Goal: Find specific page/section

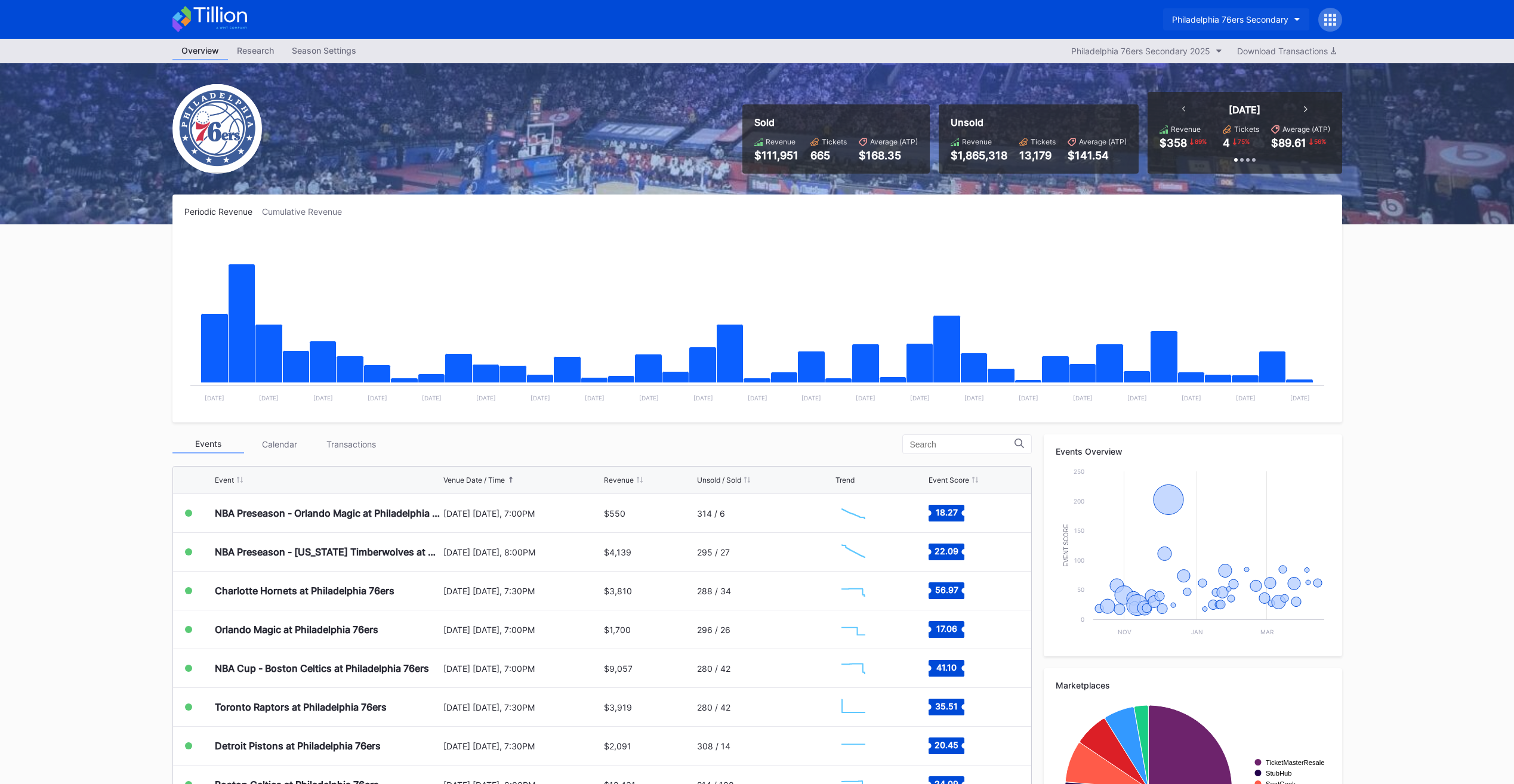
click at [1199, 14] on button "Philadelphia 76ers Secondary" at bounding box center [1236, 20] width 146 height 22
click at [1216, 72] on div "NJ Devils Hockey Secondary" at bounding box center [1227, 75] width 114 height 10
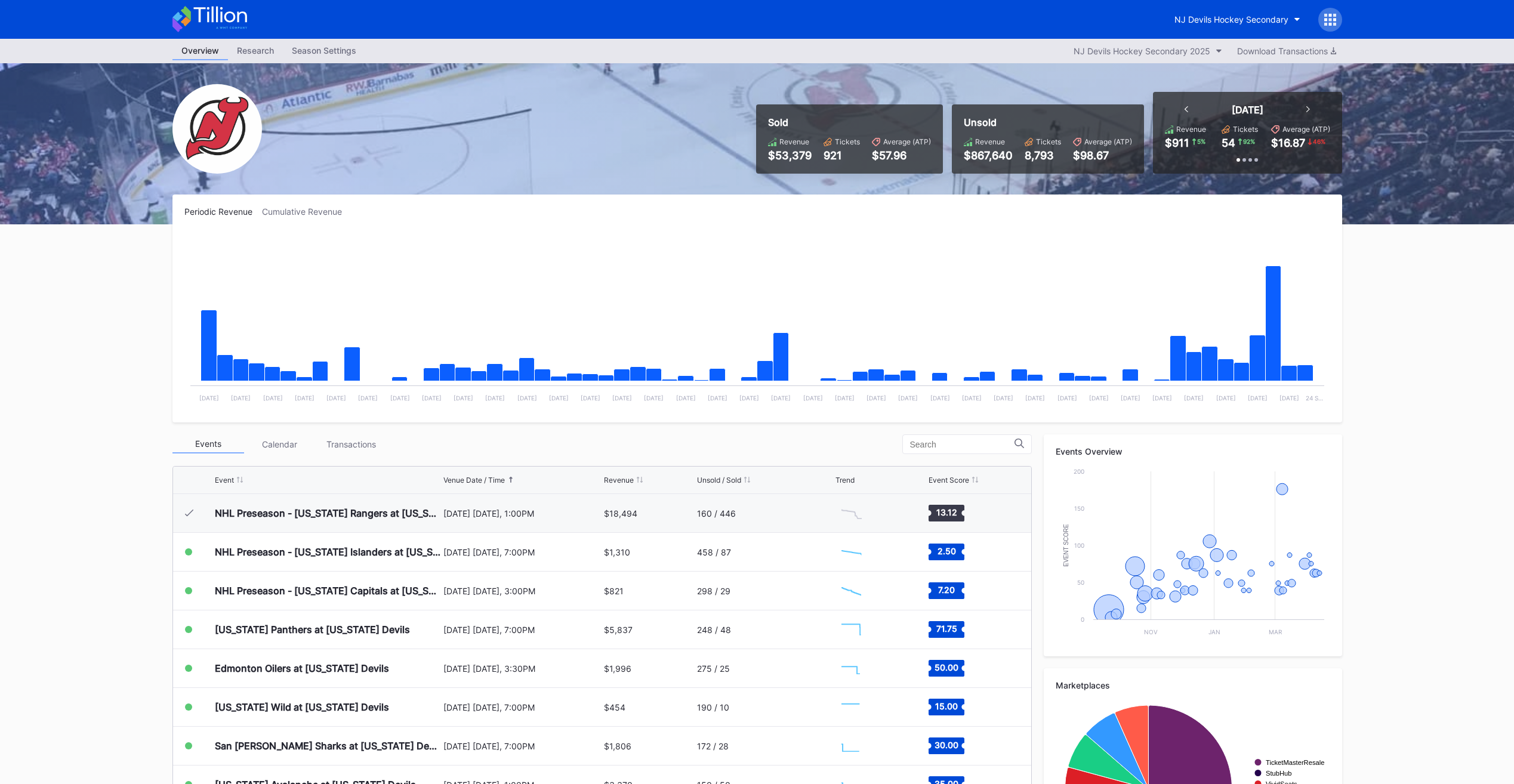
scroll to position [39, 0]
click at [1311, 368] on icon "Chart title" at bounding box center [1304, 372] width 16 height 16
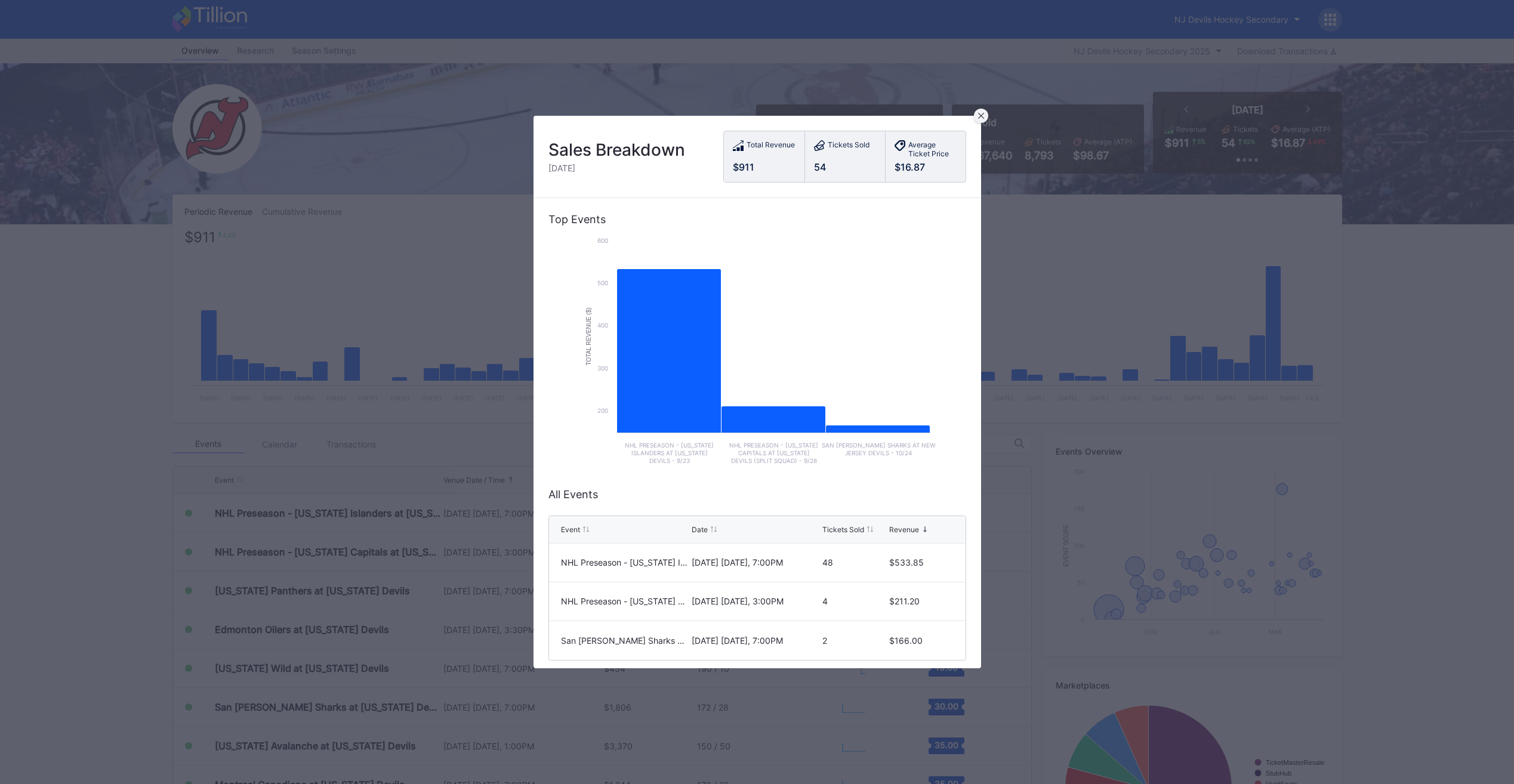
click at [984, 116] on div at bounding box center [980, 115] width 14 height 14
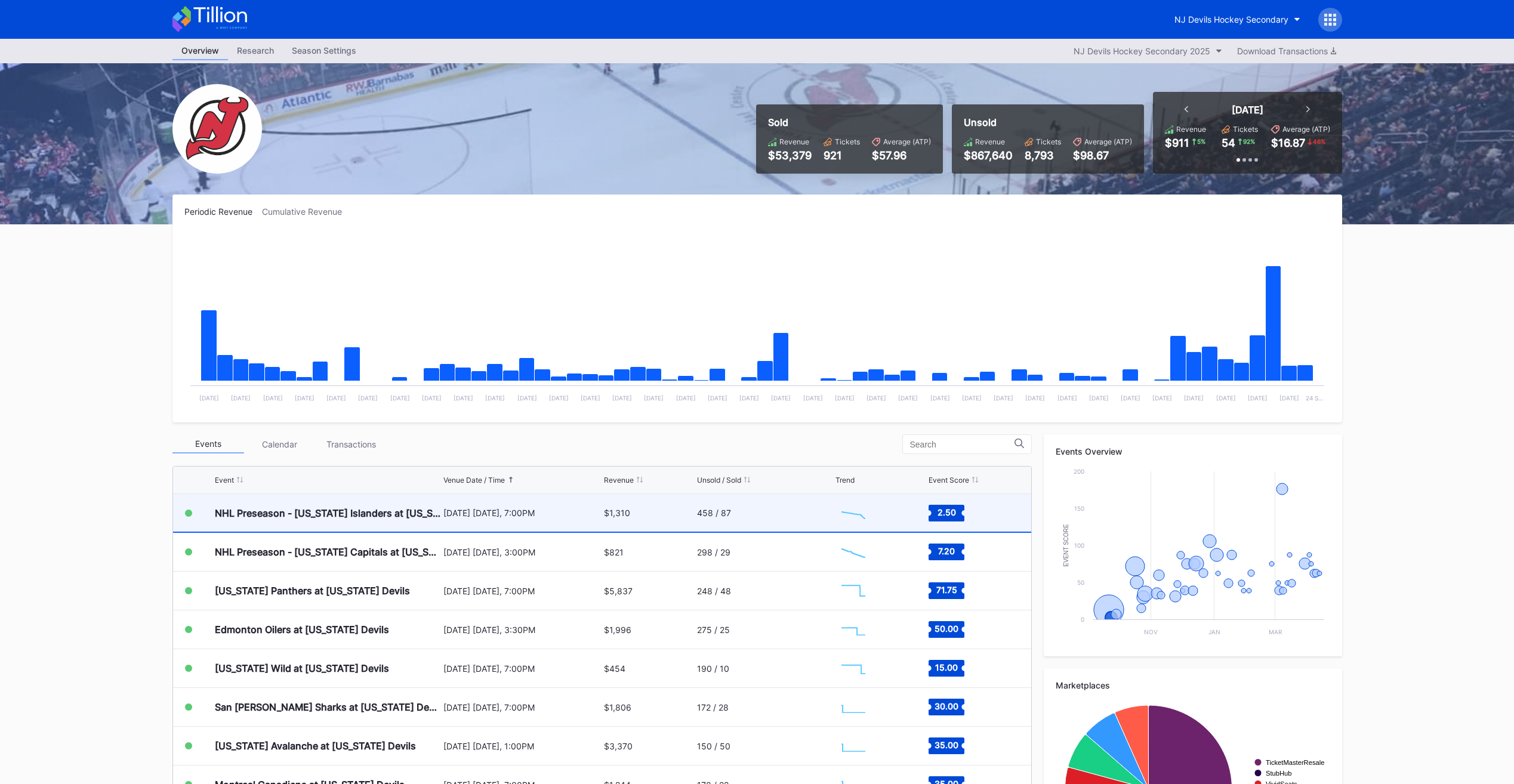
click at [537, 518] on div "[DATE] [DATE], 7:00PM" at bounding box center [522, 512] width 158 height 37
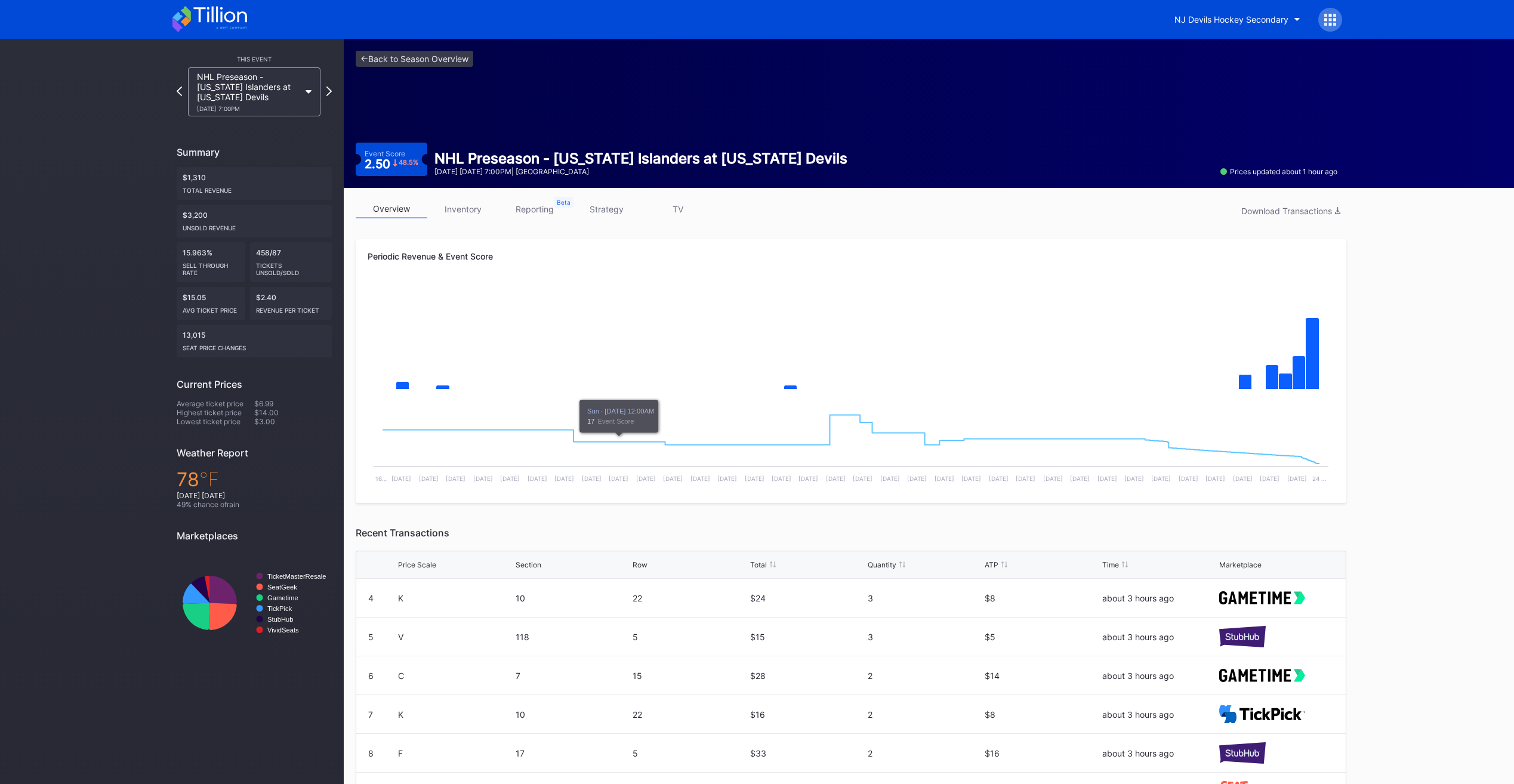
click at [465, 216] on link "inventory" at bounding box center [463, 210] width 71 height 19
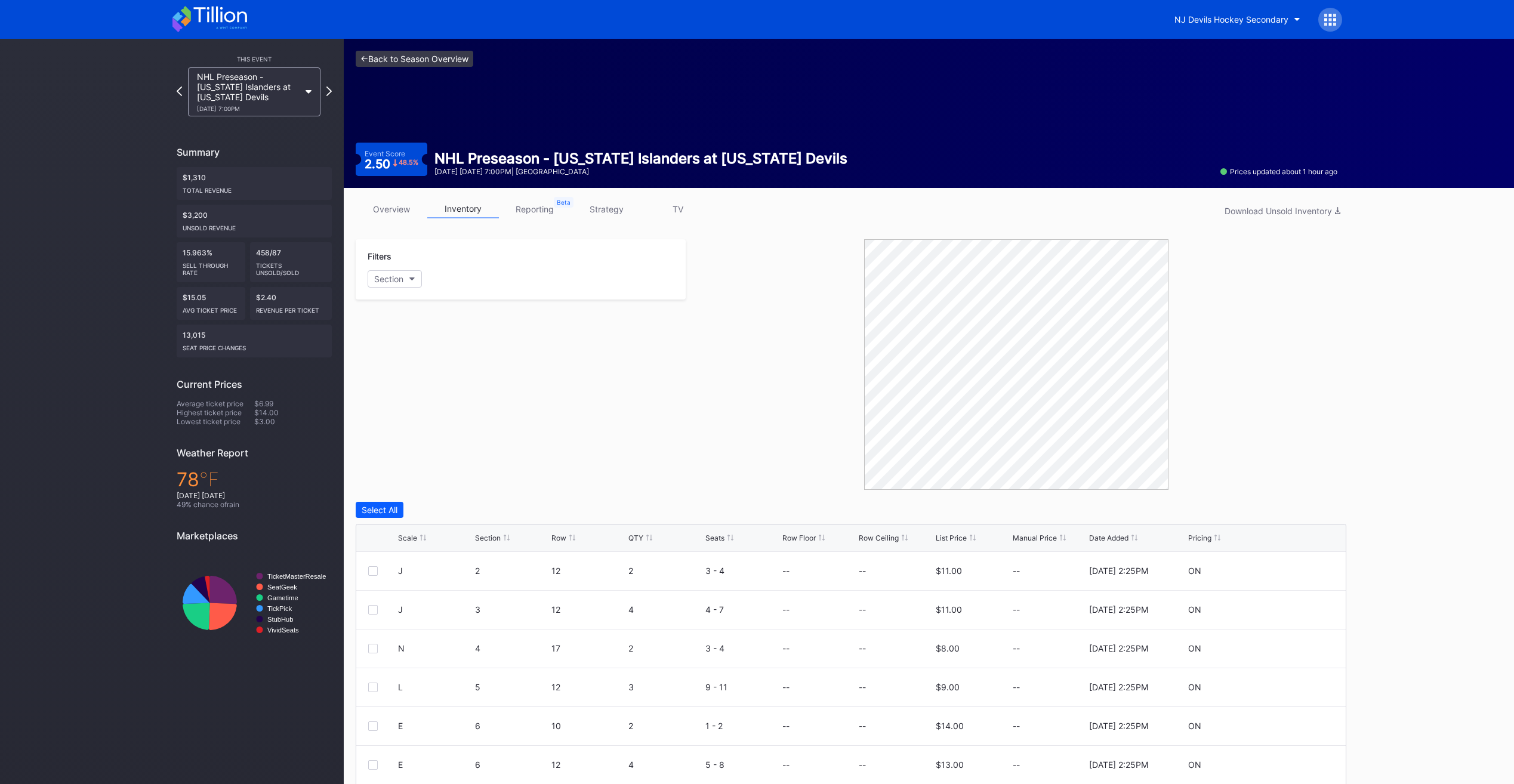
click at [396, 57] on link "<- Back to Season Overview" at bounding box center [414, 59] width 117 height 16
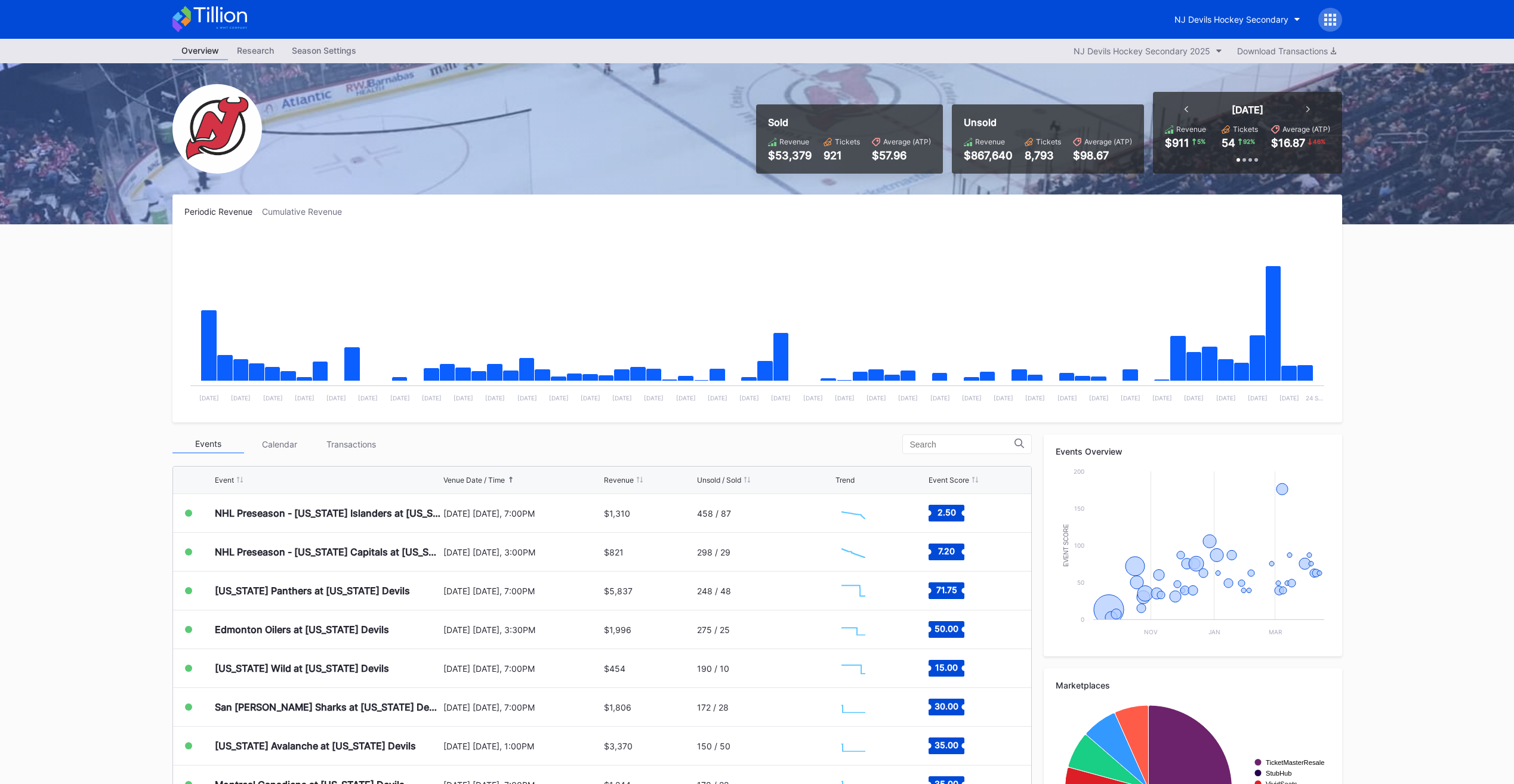
scroll to position [59, 0]
